Goal: Information Seeking & Learning: Find contact information

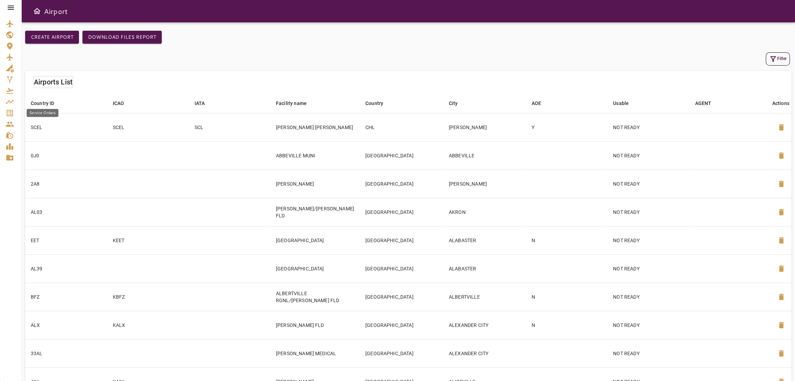
click at [6, 114] on icon "Service Orders" at bounding box center [10, 113] width 8 height 8
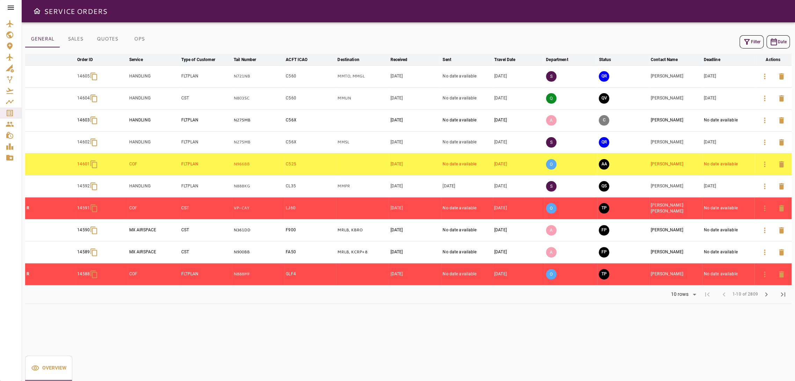
click at [748, 43] on icon "button" at bounding box center [746, 42] width 8 height 8
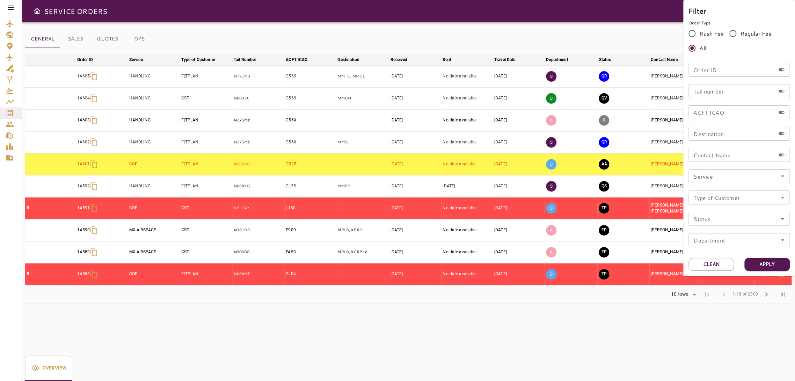
click at [703, 70] on input "Order ID" at bounding box center [731, 70] width 87 height 14
type input "*****"
click at [763, 261] on button "Apply" at bounding box center [766, 264] width 45 height 13
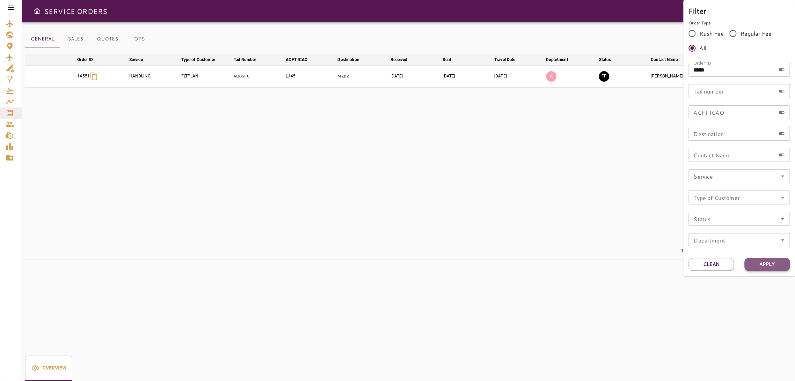
click at [762, 261] on button "Apply" at bounding box center [766, 264] width 45 height 13
click at [545, 212] on div at bounding box center [397, 190] width 795 height 381
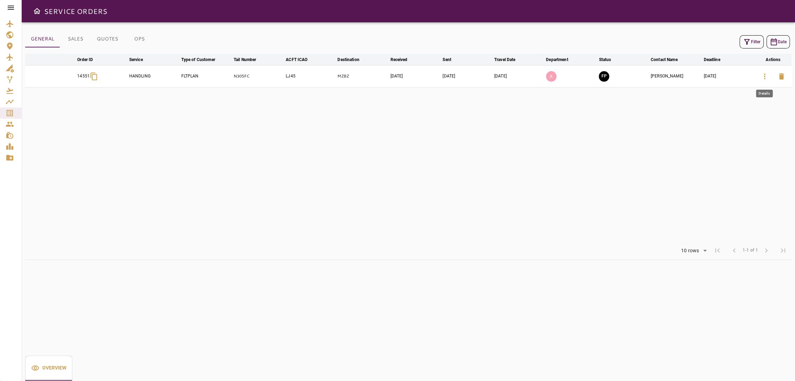
click at [765, 76] on icon "button" at bounding box center [764, 76] width 8 height 8
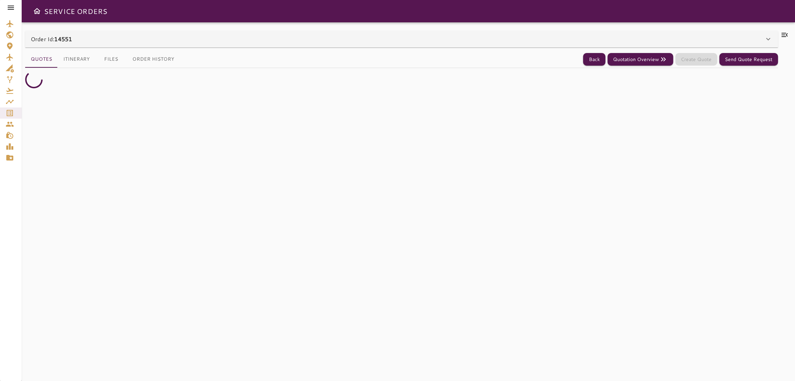
click at [538, 40] on div "Order Id: 14551" at bounding box center [397, 39] width 733 height 8
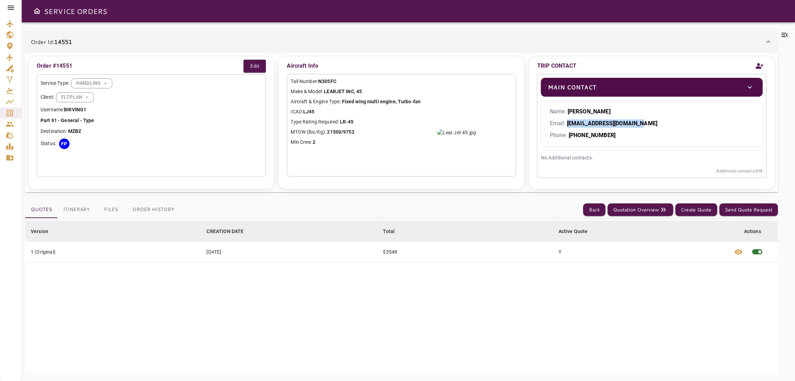
drag, startPoint x: 581, startPoint y: 122, endPoint x: 642, endPoint y: 122, distance: 60.8
click at [642, 122] on p "Email: [EMAIL_ADDRESS][DOMAIN_NAME]" at bounding box center [651, 123] width 204 height 8
copy b "[EMAIL_ADDRESS][DOMAIN_NAME]"
drag, startPoint x: 568, startPoint y: 108, endPoint x: 609, endPoint y: 107, distance: 41.9
click at [609, 108] on p "Name: [PERSON_NAME]" at bounding box center [651, 112] width 204 height 8
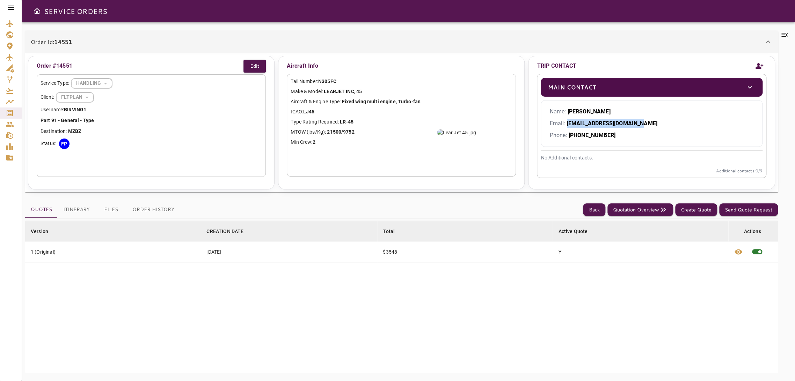
copy b "[PERSON_NAME]"
drag, startPoint x: 623, startPoint y: 124, endPoint x: 566, endPoint y: 127, distance: 56.6
click at [566, 127] on p "Email: [EMAIL_ADDRESS][DOMAIN_NAME]" at bounding box center [651, 123] width 204 height 8
copy b "[EMAIL_ADDRESS][DOMAIN_NAME]"
drag, startPoint x: 569, startPoint y: 136, endPoint x: 612, endPoint y: 131, distance: 43.2
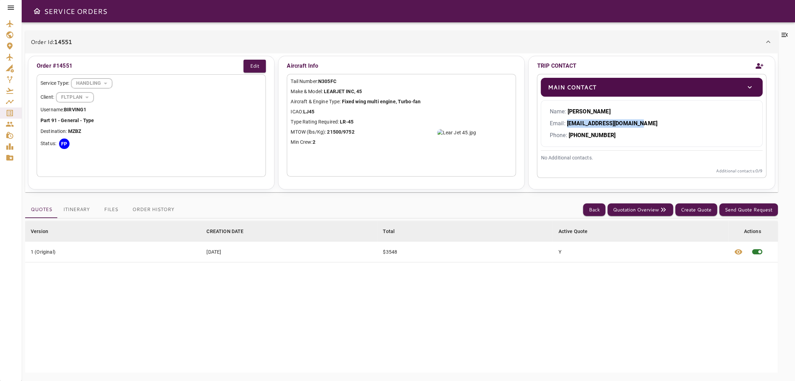
click at [612, 131] on p "Phone: [PHONE_NUMBER]" at bounding box center [651, 135] width 204 height 8
copy b "[PHONE_NUMBER]"
